Goal: Task Accomplishment & Management: Use online tool/utility

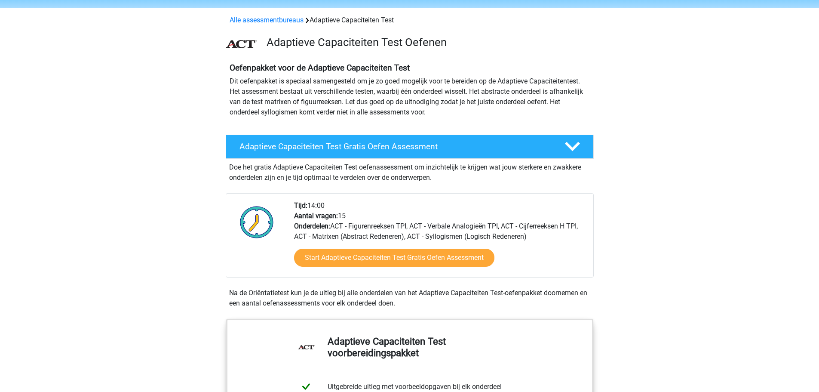
scroll to position [43, 0]
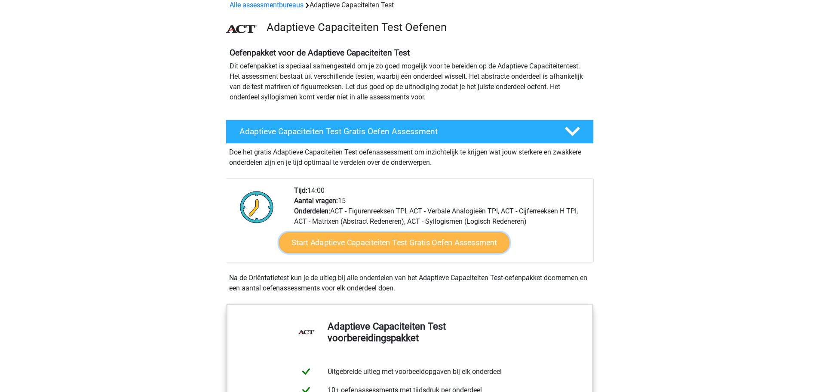
click at [387, 244] on link "Start Adaptieve Capaciteiten Test Gratis Oefen Assessment" at bounding box center [394, 242] width 230 height 21
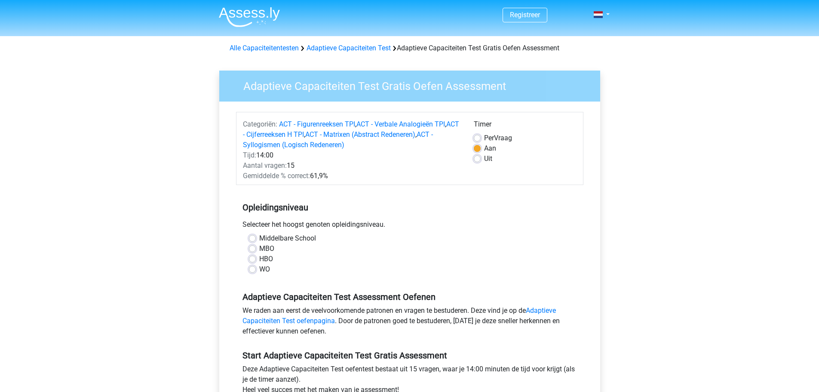
click at [257, 269] on div "WO" at bounding box center [410, 269] width 322 height 10
click at [259, 268] on label "WO" at bounding box center [264, 269] width 11 height 10
click at [254, 268] on input "WO" at bounding box center [252, 268] width 7 height 9
radio input "true"
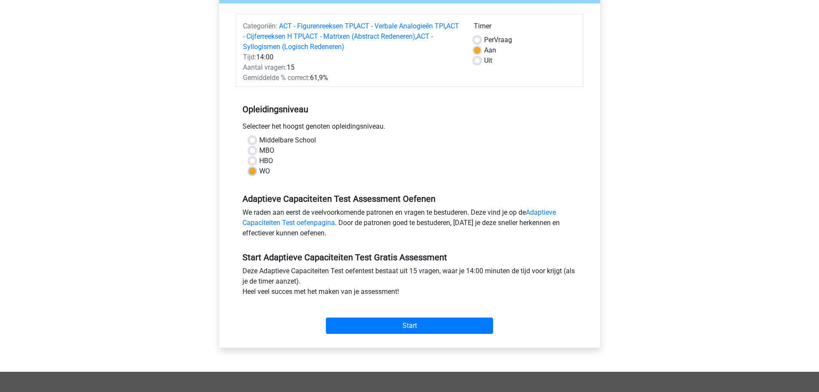
scroll to position [172, 0]
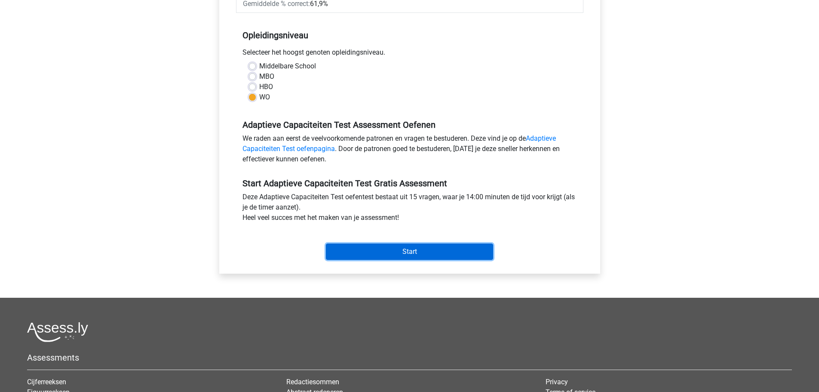
click at [417, 248] on input "Start" at bounding box center [409, 251] width 167 height 16
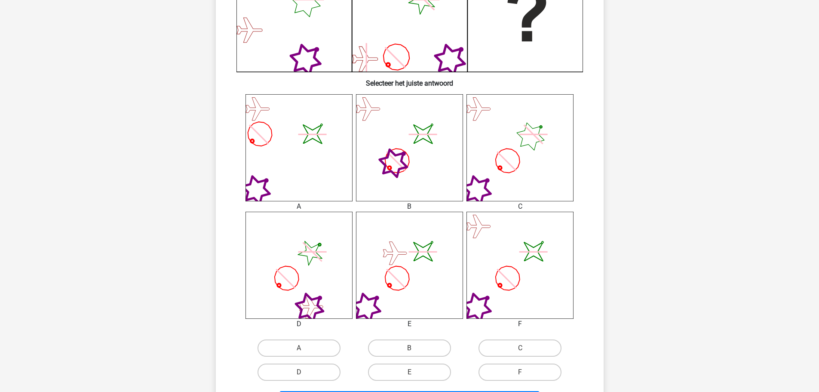
scroll to position [301, 0]
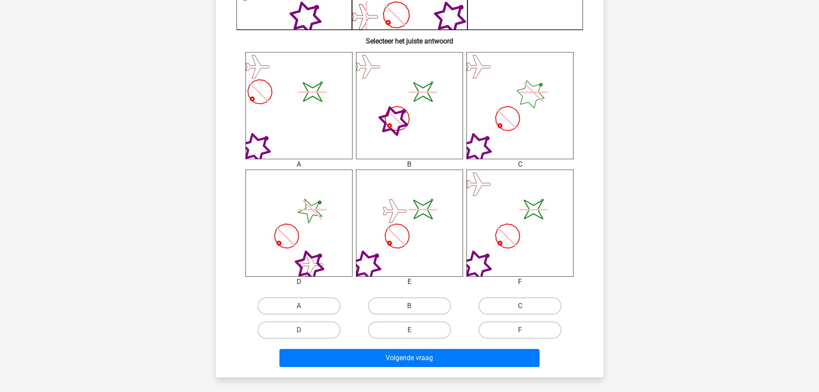
click at [506, 213] on icon "image/svg+xml" at bounding box center [519, 222] width 107 height 107
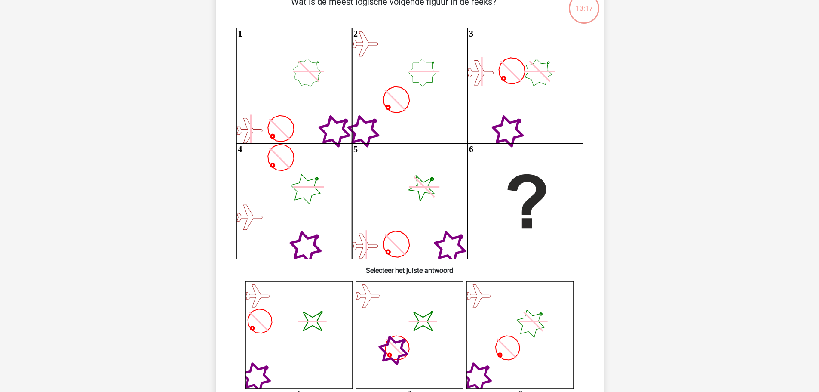
scroll to position [258, 0]
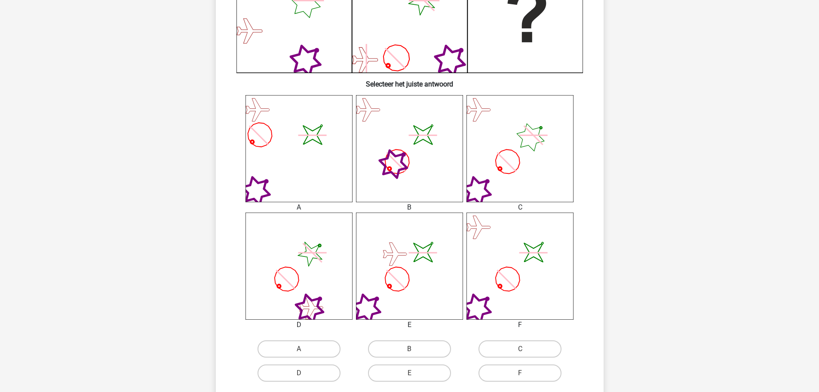
click at [504, 264] on icon "image/svg+xml" at bounding box center [519, 265] width 107 height 107
click at [519, 374] on label "F" at bounding box center [520, 372] width 83 height 17
click at [520, 374] on input "F" at bounding box center [523, 376] width 6 height 6
radio input "true"
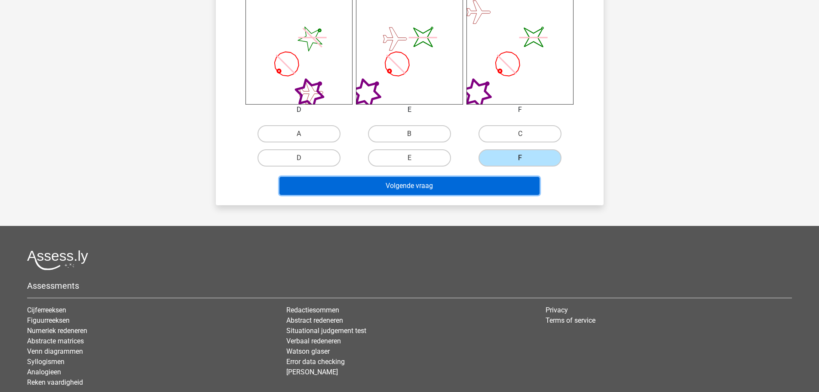
click at [449, 189] on button "Volgende vraag" at bounding box center [409, 186] width 260 height 18
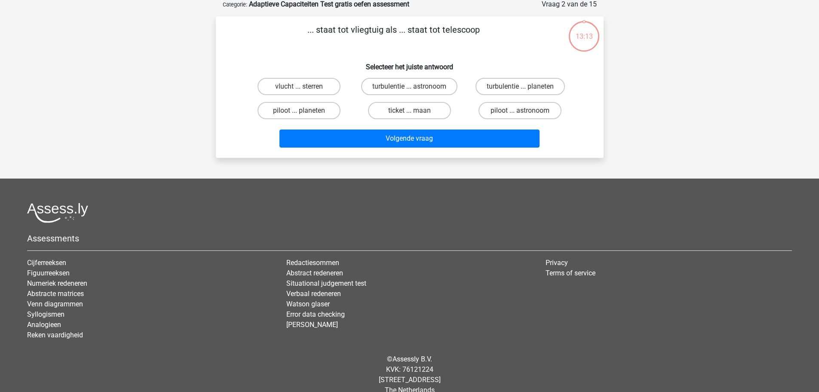
scroll to position [43, 0]
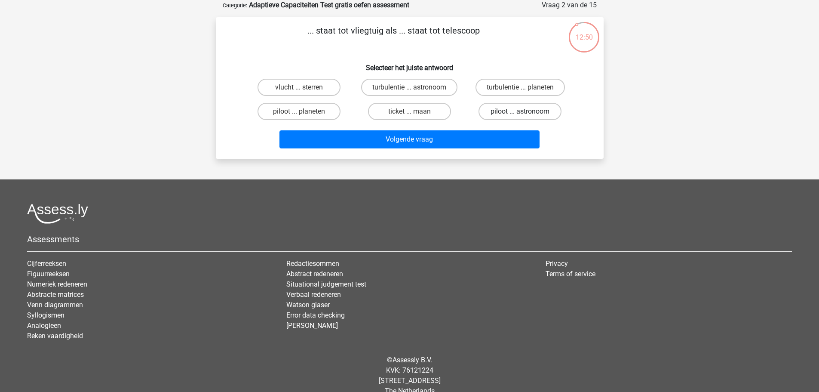
click at [504, 106] on label "piloot ... astronoom" at bounding box center [520, 111] width 83 height 17
click at [520, 111] on input "piloot ... astronoom" at bounding box center [523, 114] width 6 height 6
radio input "true"
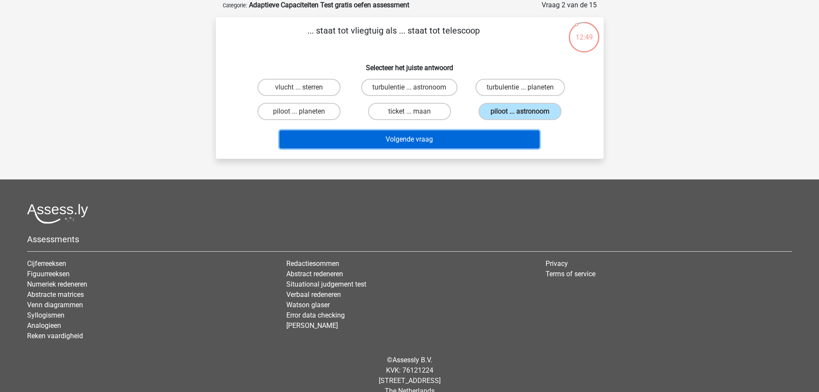
click at [491, 136] on button "Volgende vraag" at bounding box center [409, 139] width 260 height 18
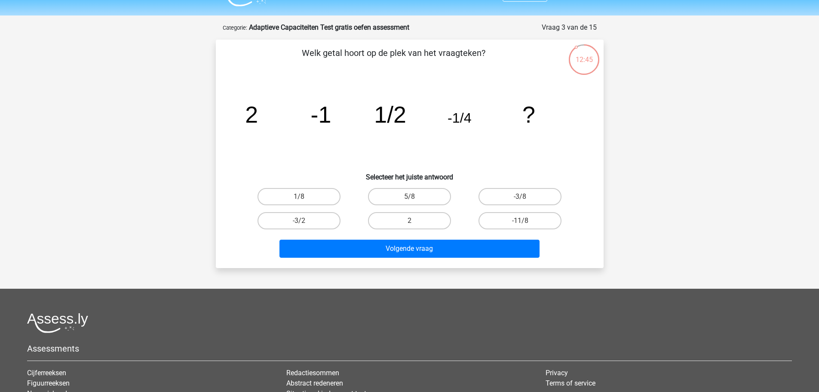
scroll to position [0, 0]
